Goal: Book appointment/travel/reservation

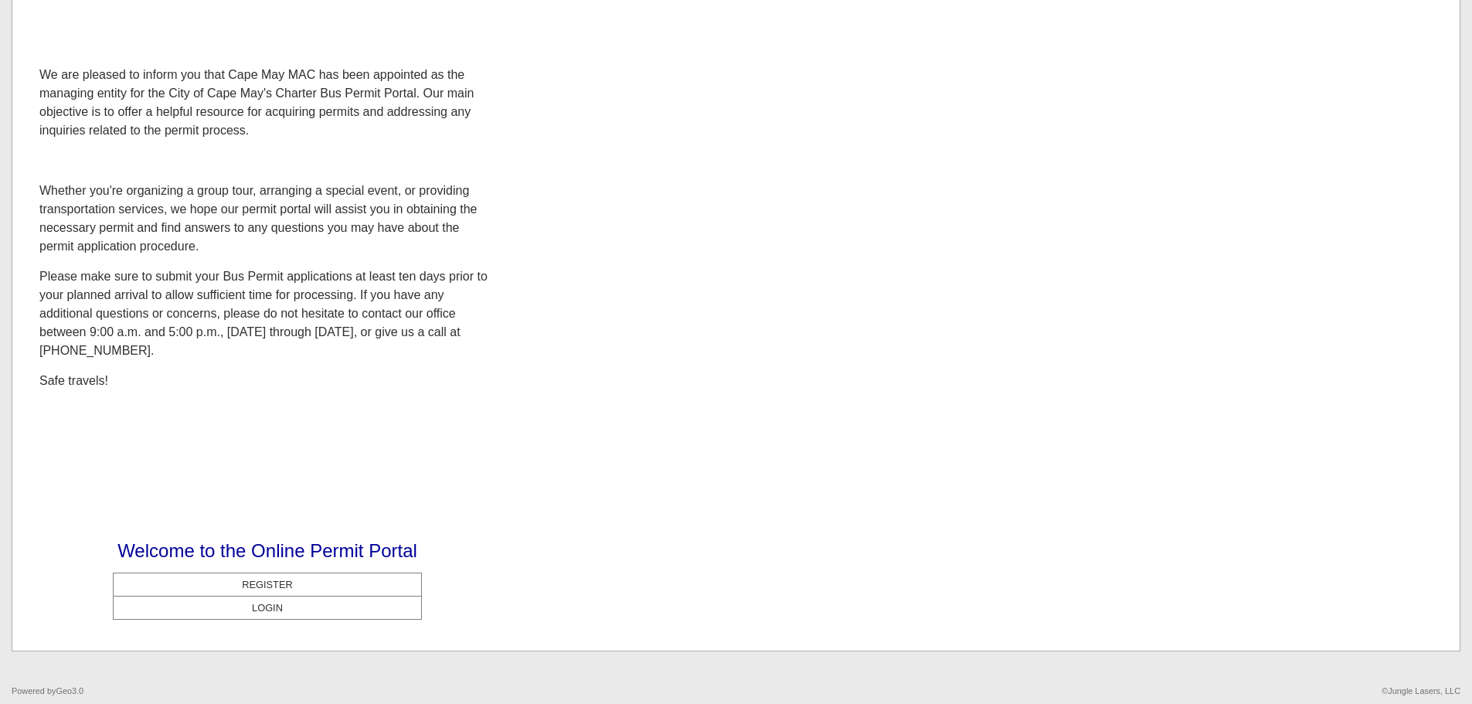
scroll to position [140, 0]
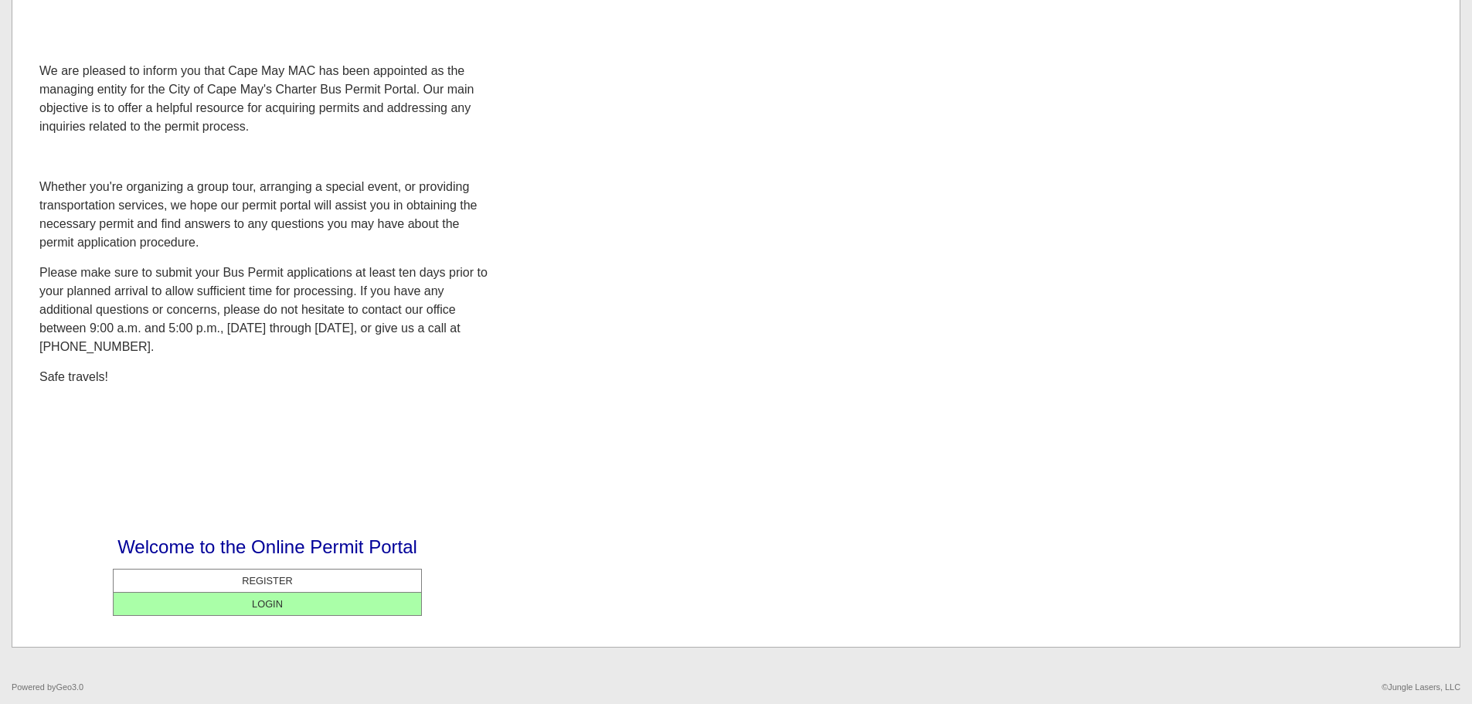
click at [266, 600] on center "LOGIN" at bounding box center [267, 603] width 300 height 15
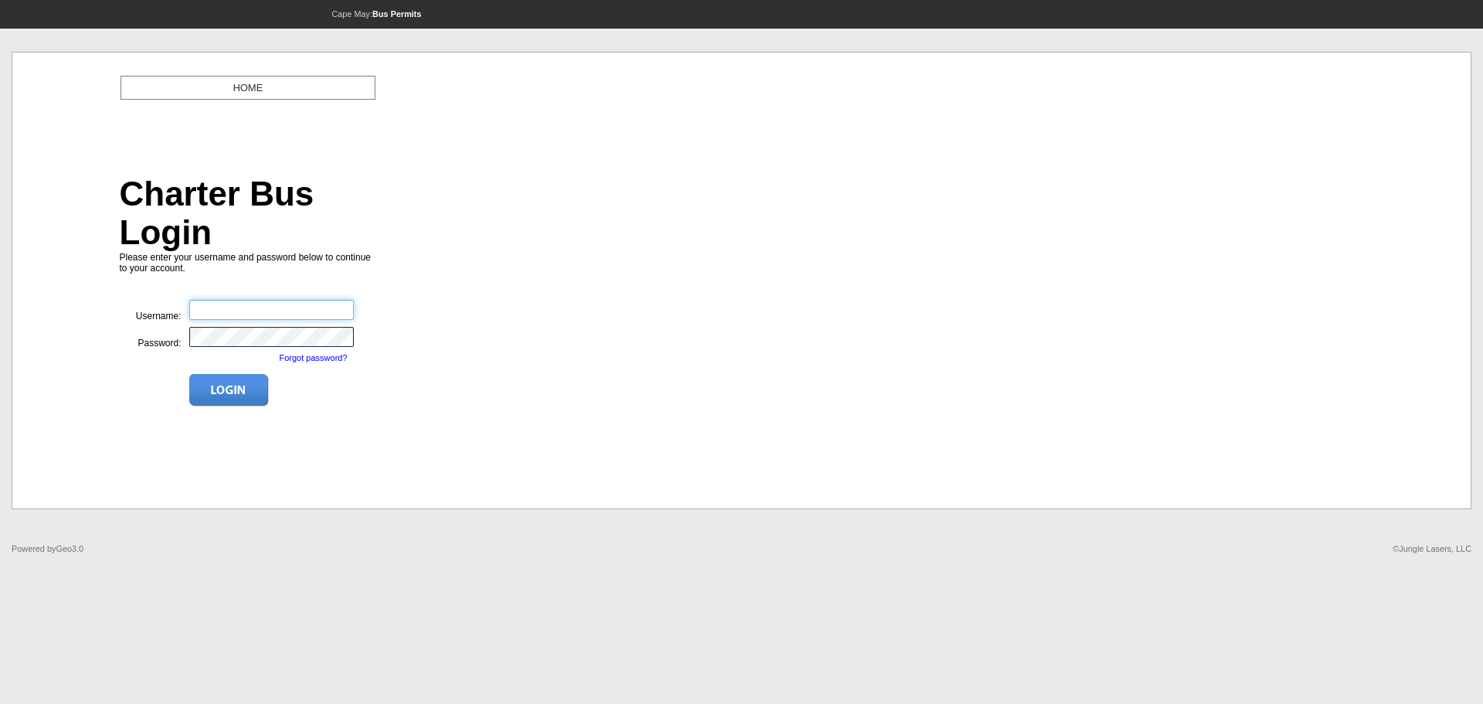
click at [259, 300] on input "text" at bounding box center [271, 310] width 165 height 20
type input "**********"
click at [233, 374] on img at bounding box center [229, 390] width 80 height 32
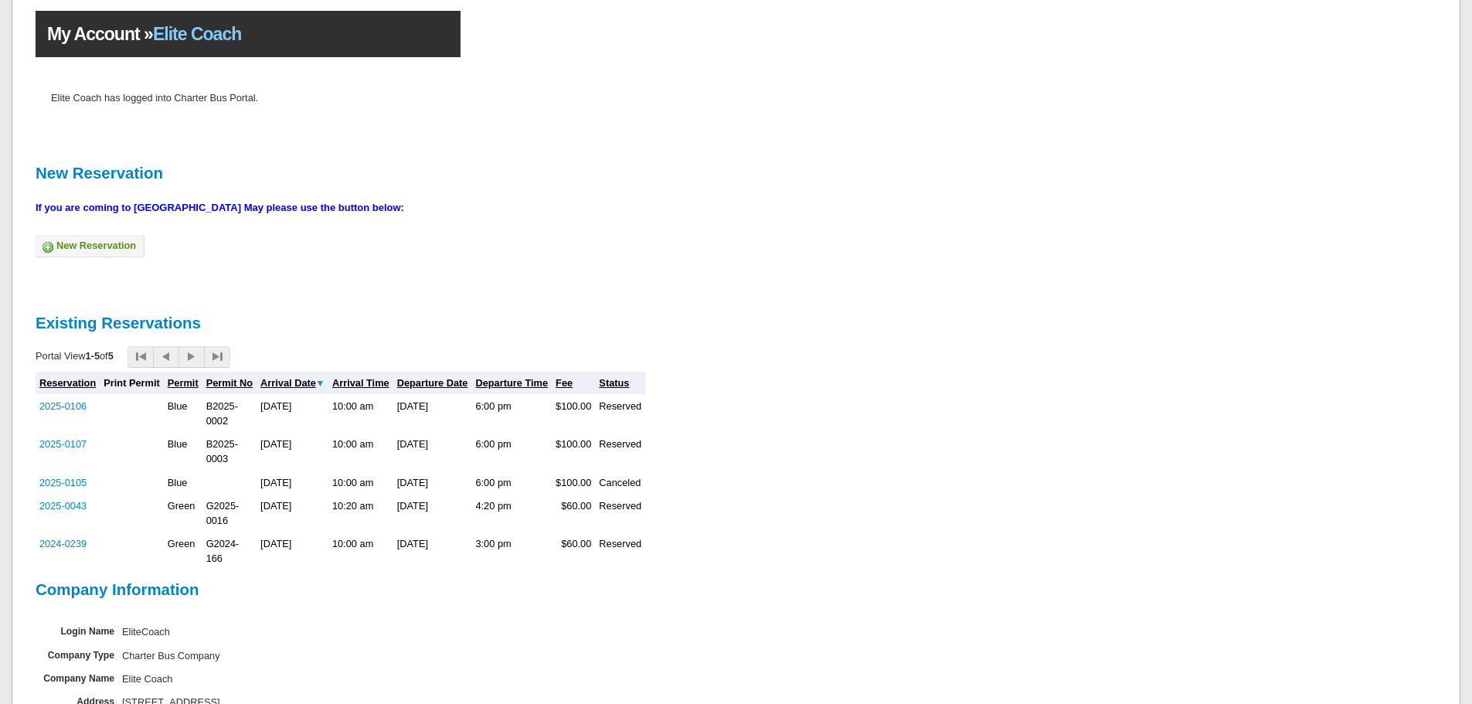
scroll to position [37, 0]
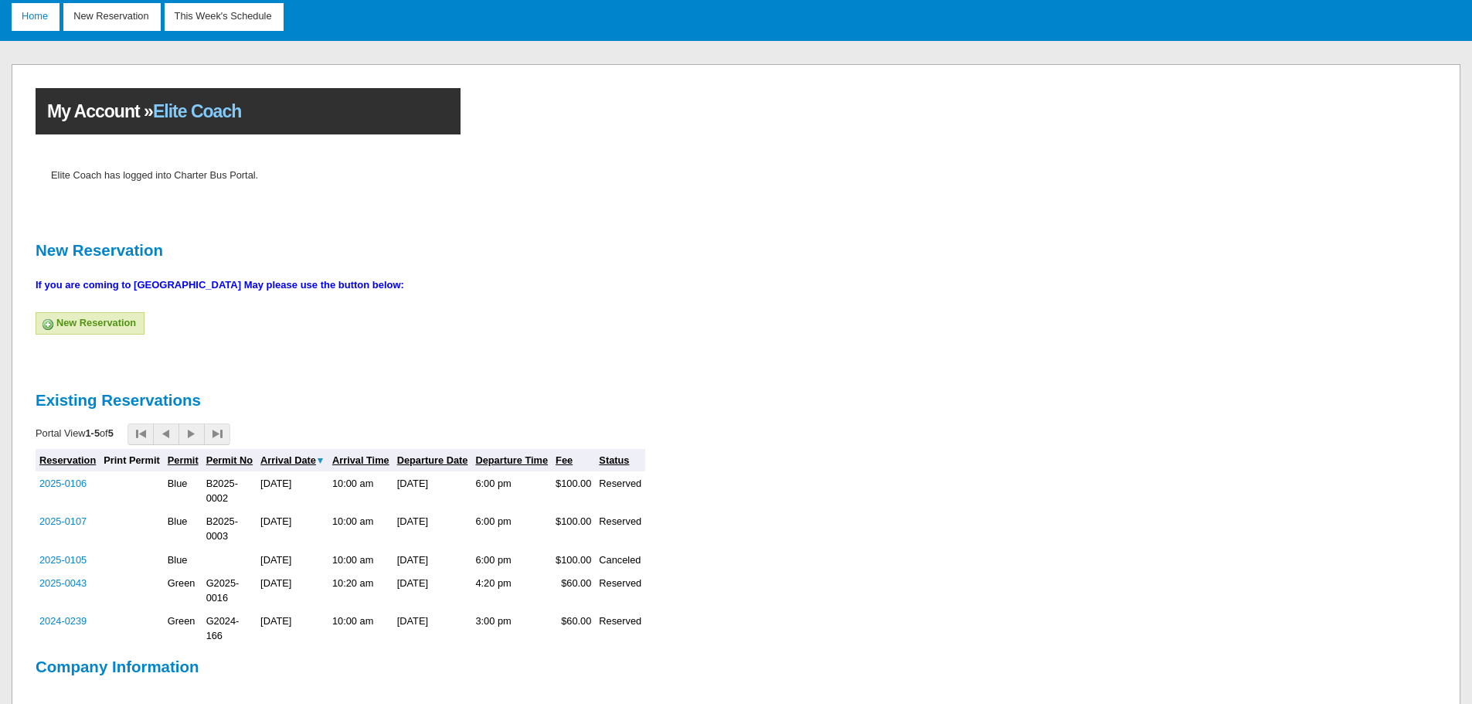
click at [89, 328] on link "New Reservation" at bounding box center [90, 323] width 109 height 23
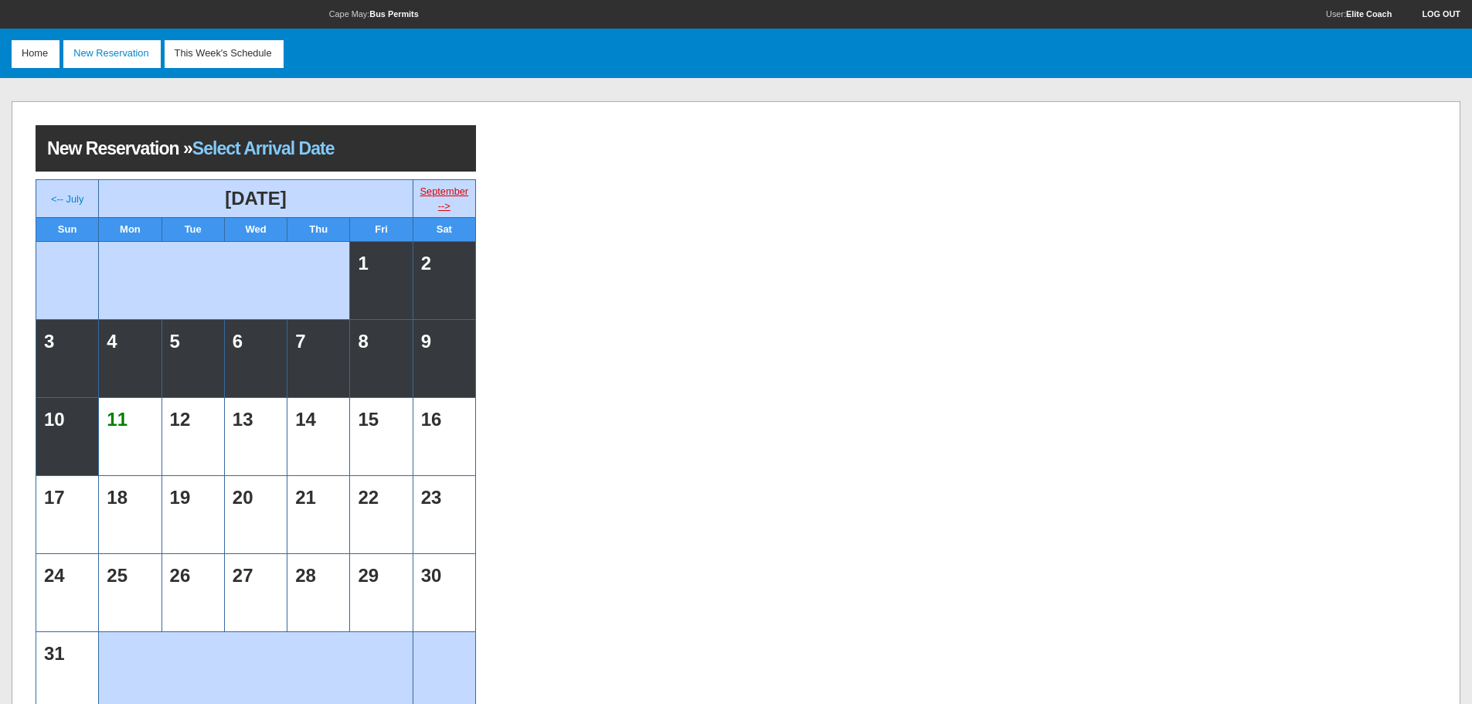
click at [438, 206] on link "September -->" at bounding box center [444, 198] width 49 height 26
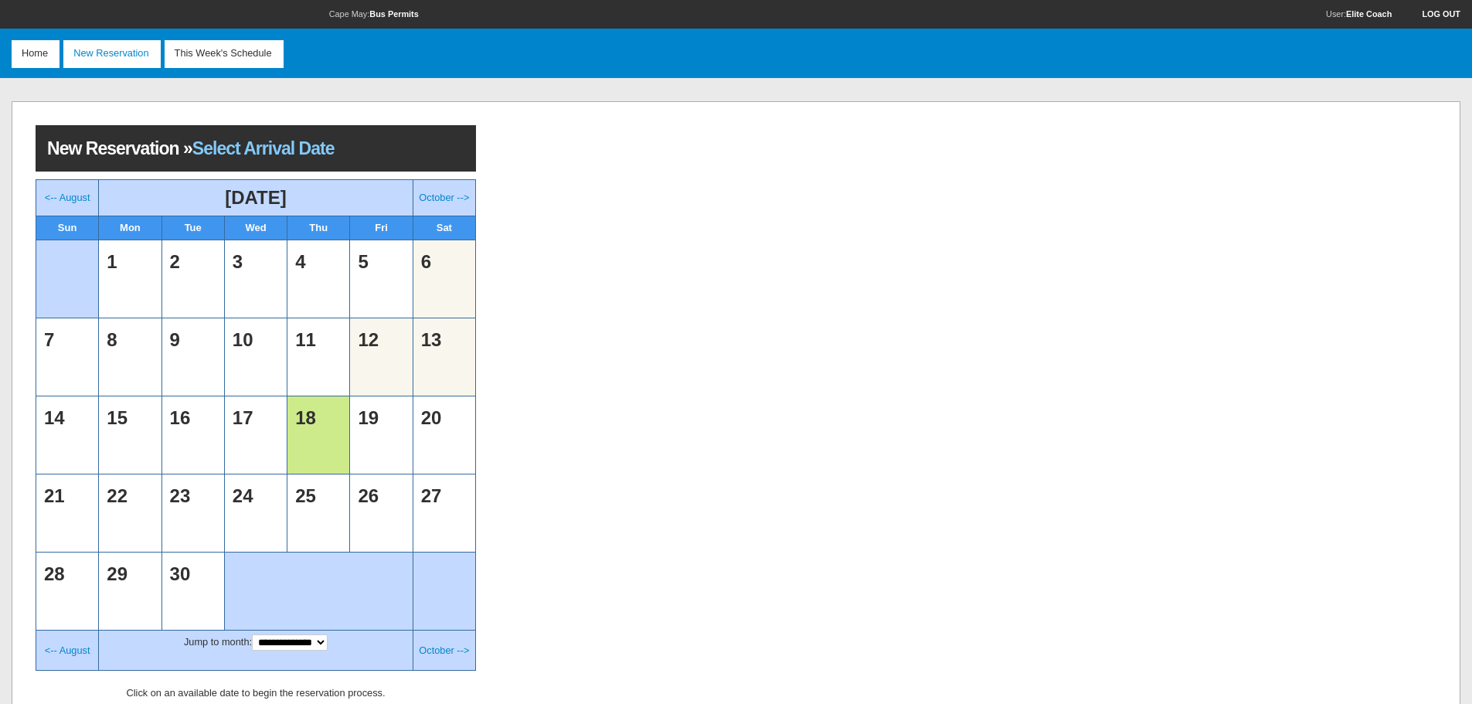
click at [307, 436] on td "18" at bounding box center [318, 435] width 54 height 70
